Goal: Information Seeking & Learning: Learn about a topic

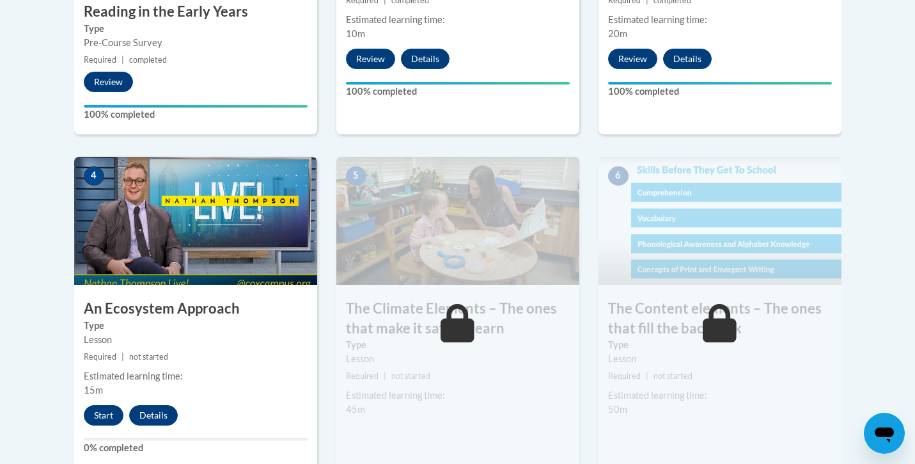
scroll to position [676, 0]
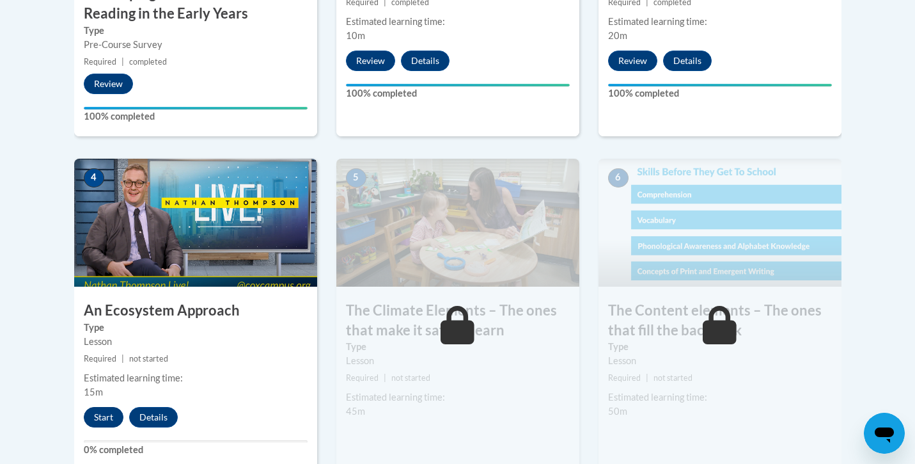
click at [110, 407] on button "Start" at bounding box center [104, 417] width 40 height 20
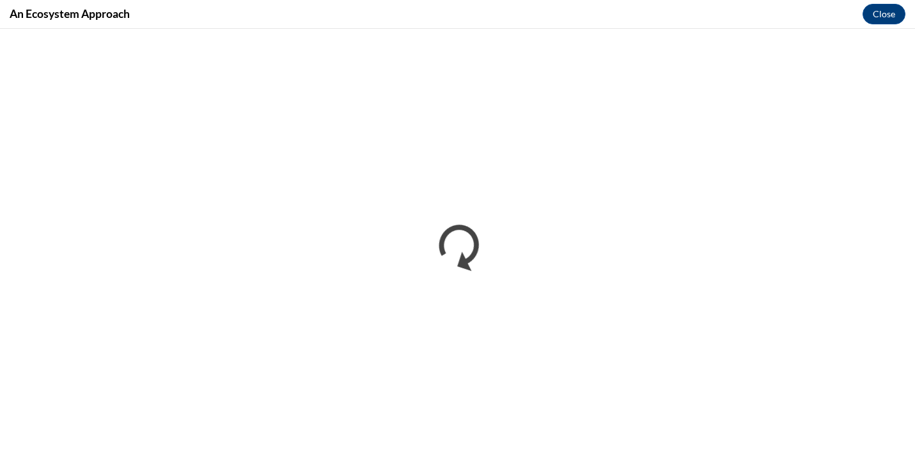
scroll to position [0, 0]
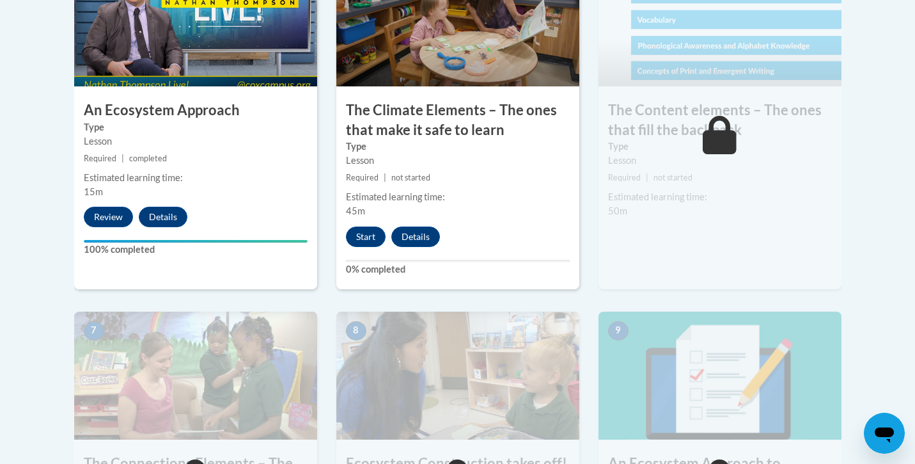
scroll to position [852, 0]
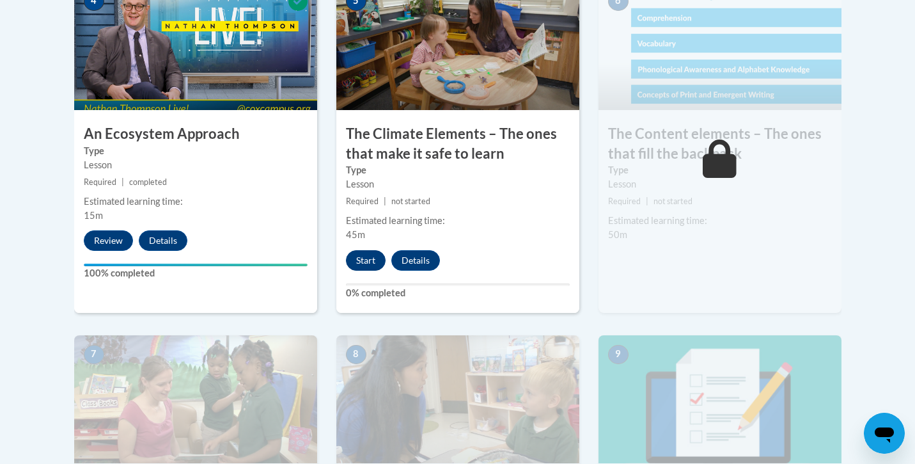
click at [366, 253] on button "Start" at bounding box center [366, 260] width 40 height 20
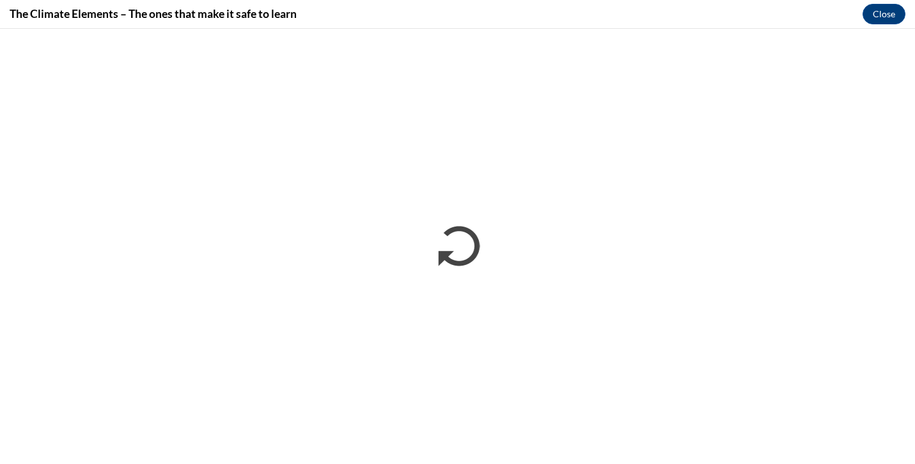
scroll to position [0, 0]
